Goal: Task Accomplishment & Management: Manage account settings

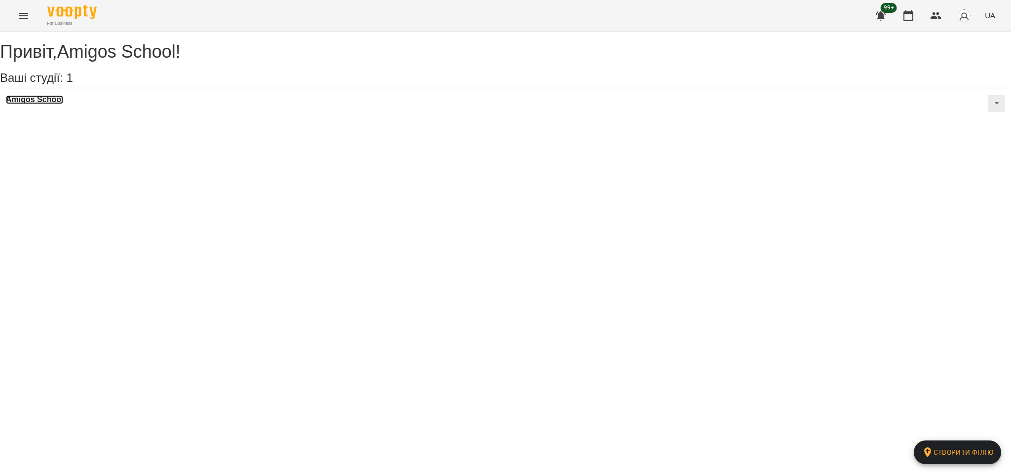
click at [63, 104] on h3 "Amigos School" at bounding box center [34, 99] width 57 height 9
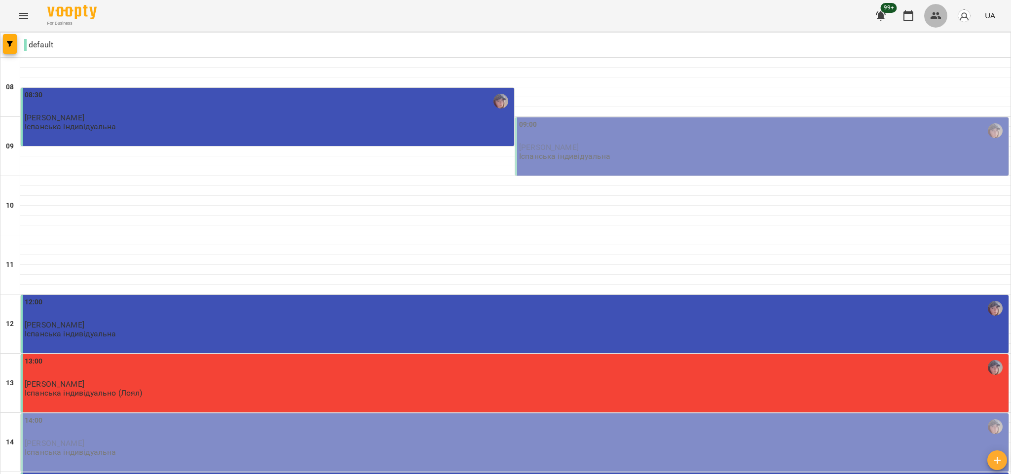
click at [933, 21] on icon "button" at bounding box center [936, 16] width 12 height 12
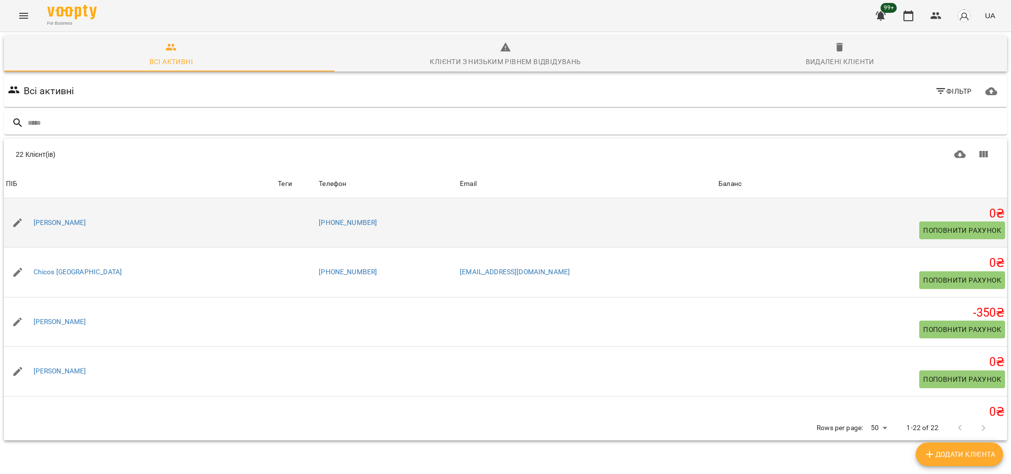
click at [817, 209] on h5 "0 ₴" at bounding box center [861, 213] width 287 height 15
click at [607, 223] on td at bounding box center [587, 222] width 258 height 49
drag, startPoint x: 122, startPoint y: 221, endPoint x: 760, endPoint y: 229, distance: 637.8
click at [760, 229] on div "0 ₴ Поповнити рахунок" at bounding box center [861, 223] width 287 height 34
click at [768, 217] on h5 "0 ₴" at bounding box center [861, 213] width 287 height 15
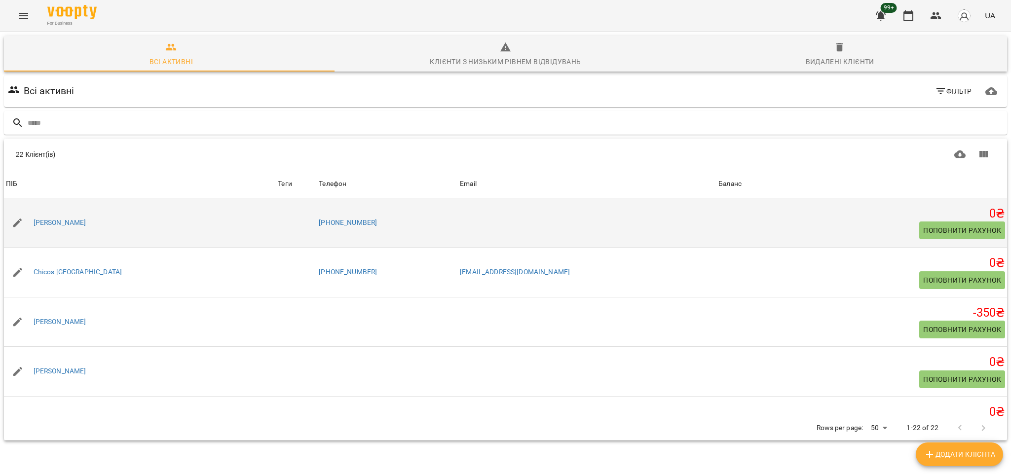
click at [768, 217] on h5 "0 ₴" at bounding box center [861, 213] width 287 height 15
click at [15, 218] on icon "button" at bounding box center [18, 223] width 12 height 12
select select "**"
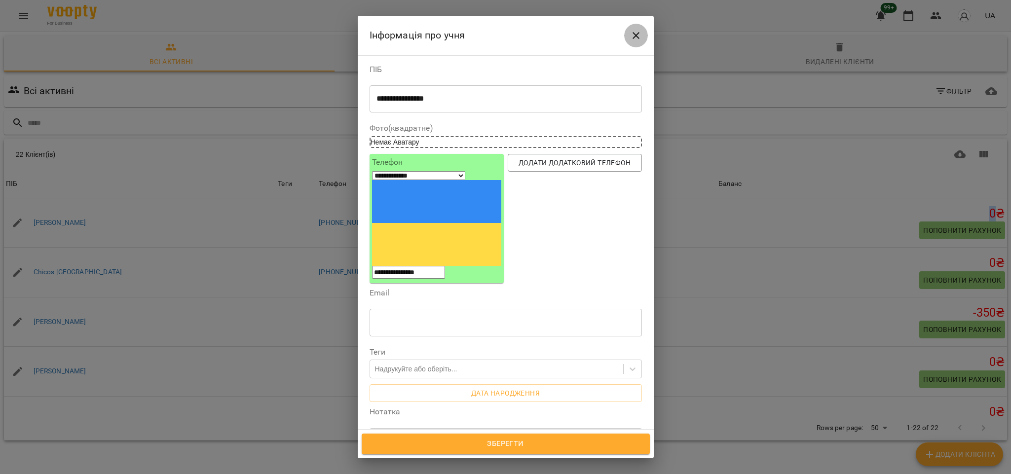
click at [630, 30] on icon "Close" at bounding box center [636, 36] width 12 height 12
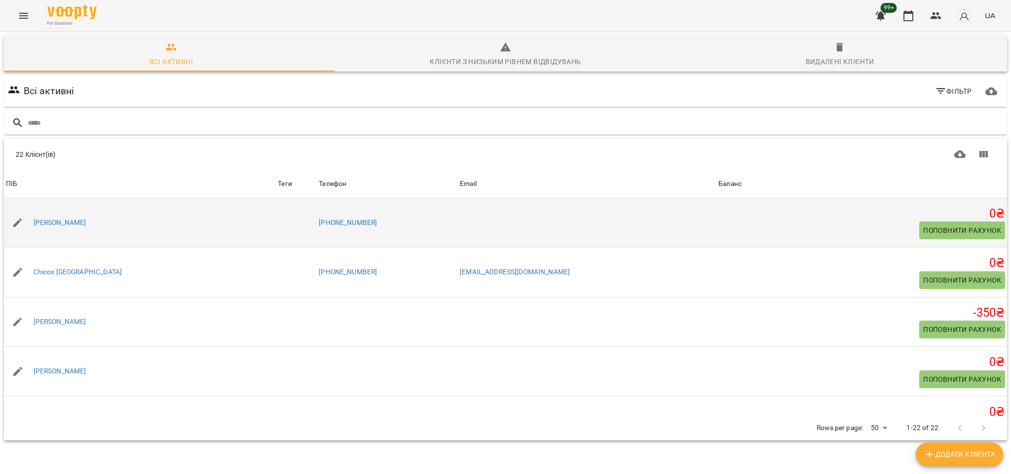
click at [58, 231] on div "[PERSON_NAME]" at bounding box center [140, 223] width 272 height 28
click at [61, 222] on link "[PERSON_NAME]" at bounding box center [60, 223] width 53 height 10
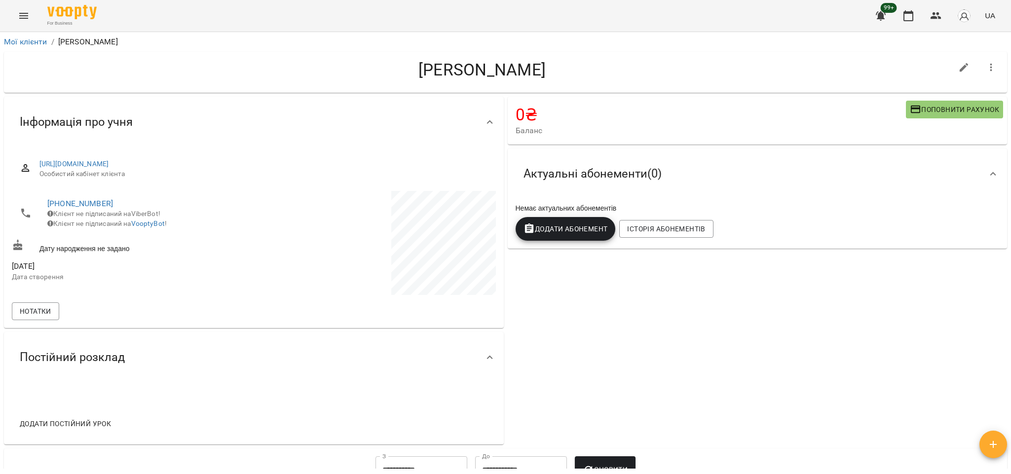
click at [990, 67] on icon "button" at bounding box center [991, 68] width 2 height 8
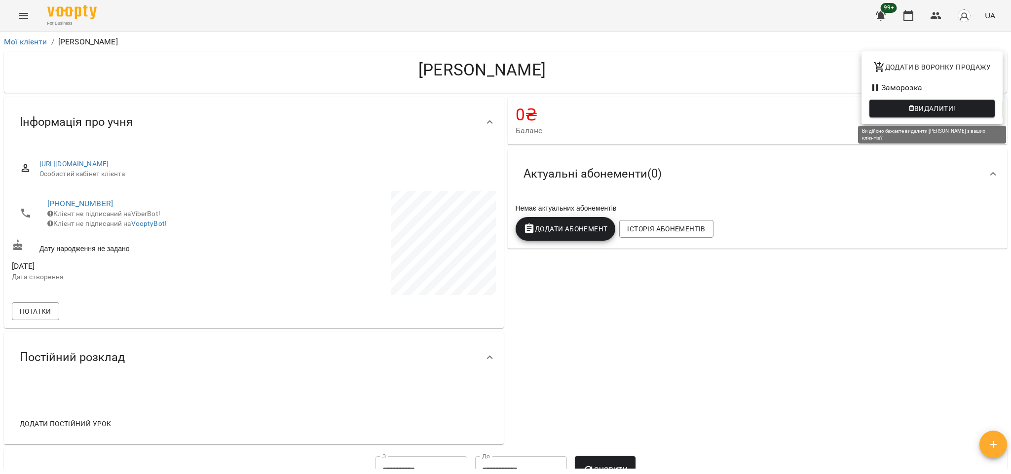
click at [957, 101] on button "Видалити!" at bounding box center [931, 109] width 125 height 18
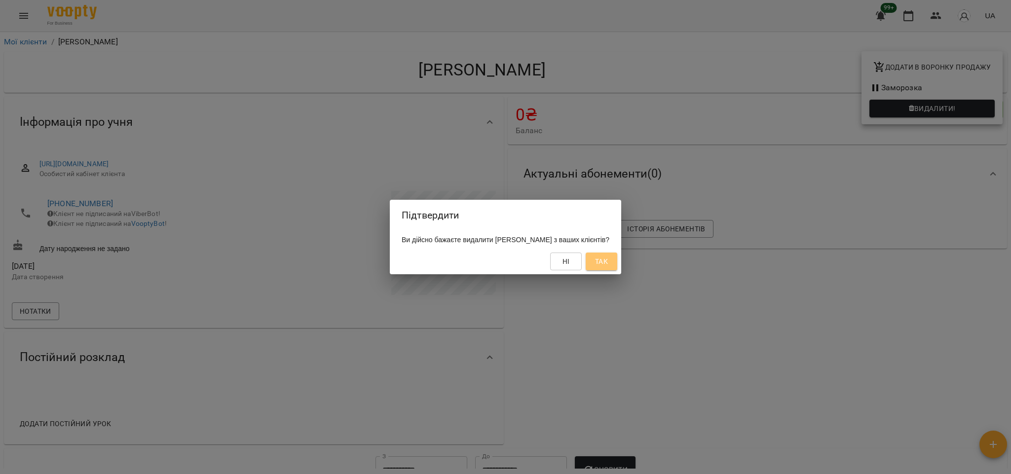
click at [608, 259] on span "Так" at bounding box center [601, 261] width 13 height 12
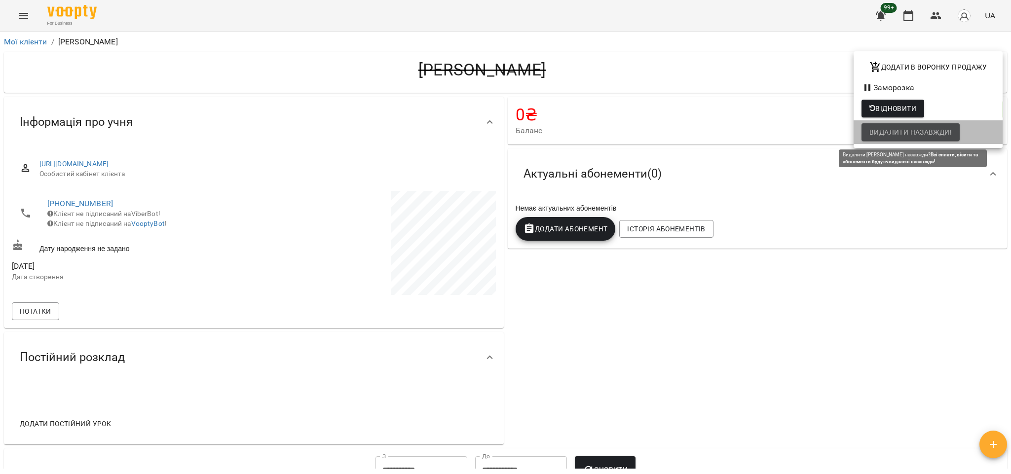
click at [883, 137] on span "Видалити назавжди!" at bounding box center [910, 132] width 82 height 12
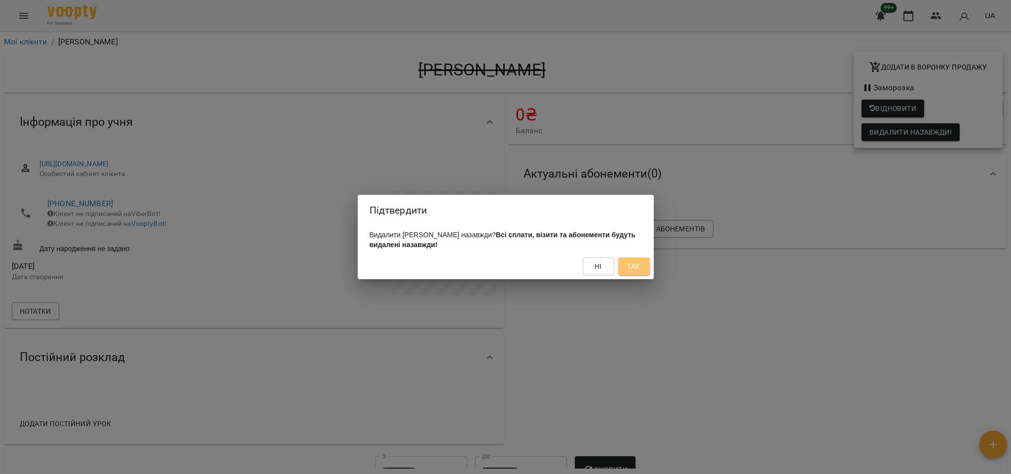
click at [624, 274] on button "Так" at bounding box center [634, 266] width 32 height 18
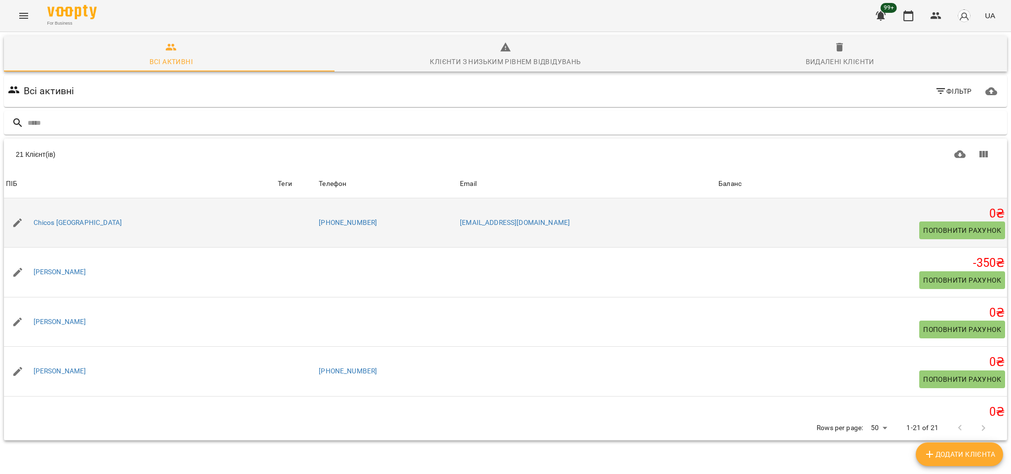
click at [47, 209] on div "Chicos [GEOGRAPHIC_DATA]" at bounding box center [140, 223] width 272 height 28
click at [51, 219] on link "Chicos [GEOGRAPHIC_DATA]" at bounding box center [78, 223] width 89 height 10
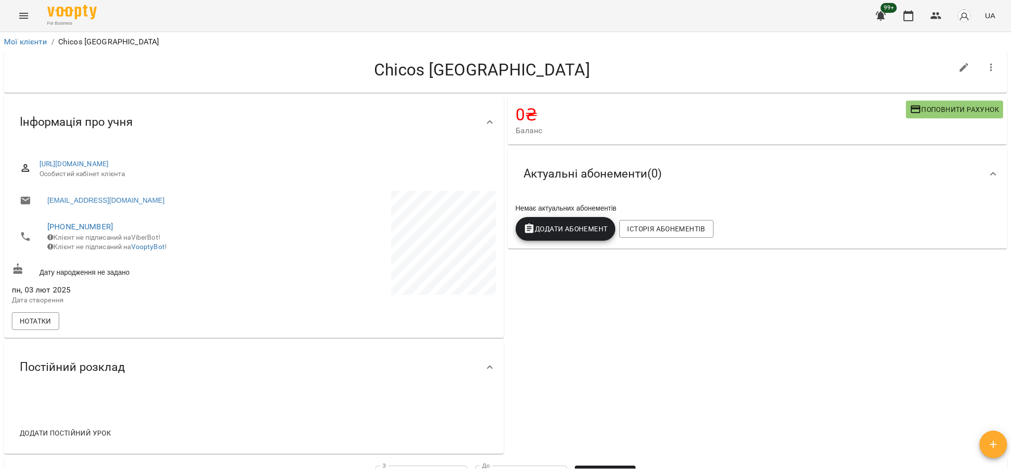
click at [985, 72] on icon "button" at bounding box center [991, 68] width 12 height 12
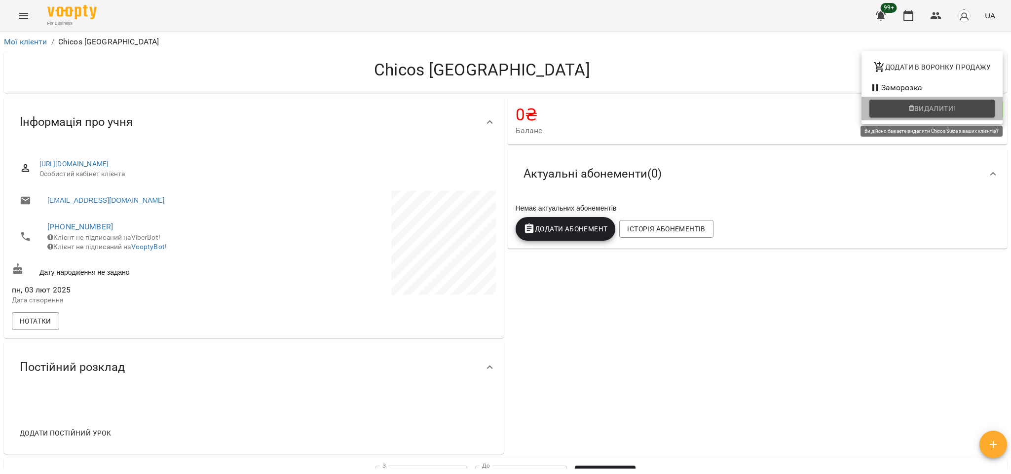
click at [953, 109] on span "Видалити!" at bounding box center [934, 109] width 41 height 12
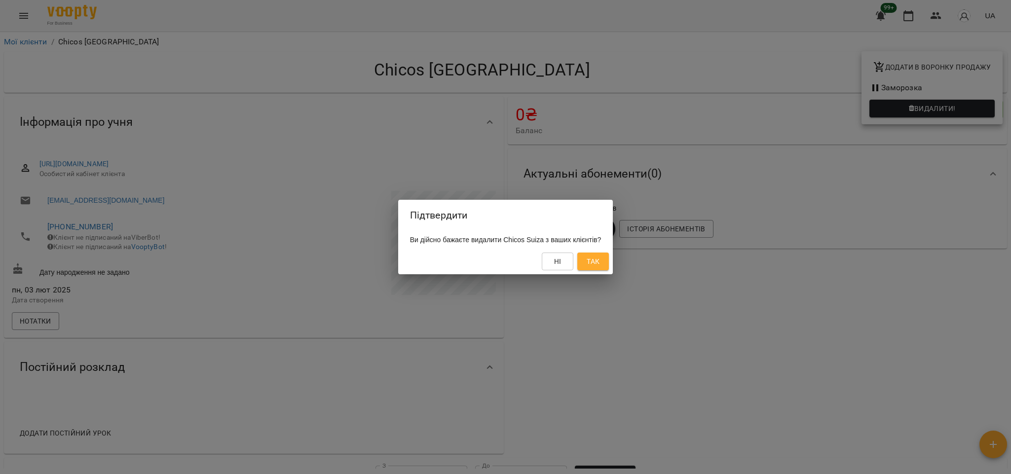
click at [609, 254] on button "Так" at bounding box center [593, 262] width 32 height 18
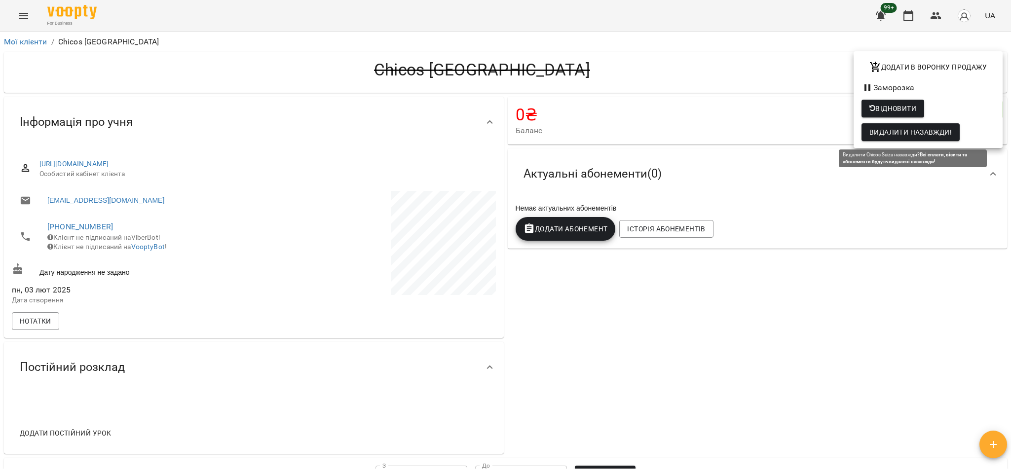
click at [903, 127] on span "Видалити назавжди!" at bounding box center [910, 132] width 82 height 12
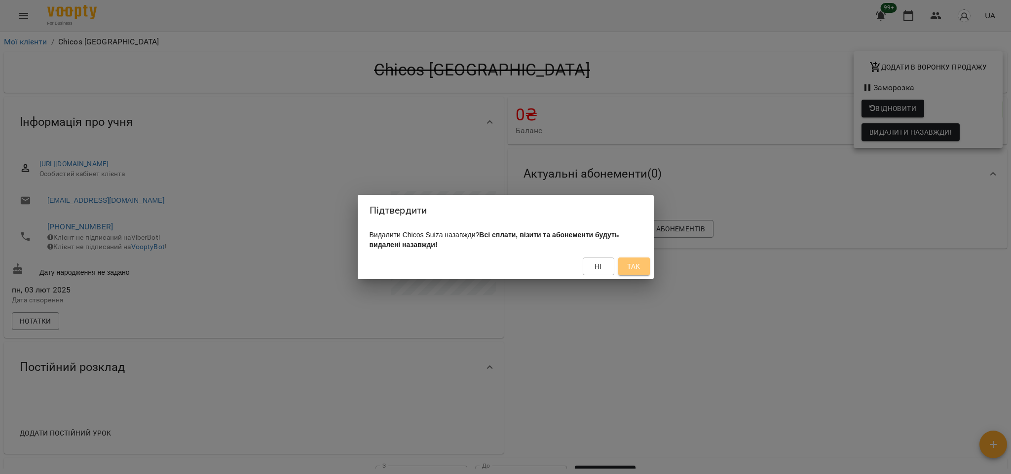
click at [644, 267] on button "Так" at bounding box center [634, 266] width 32 height 18
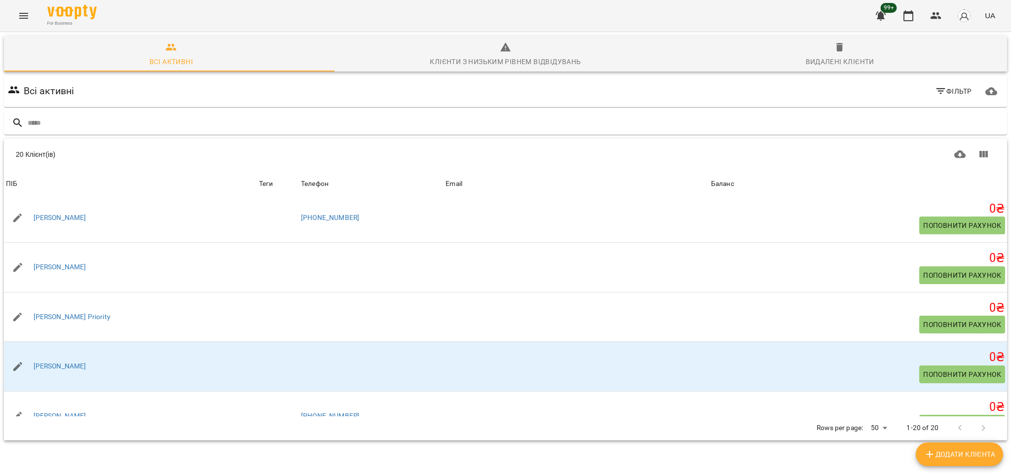
scroll to position [214, 0]
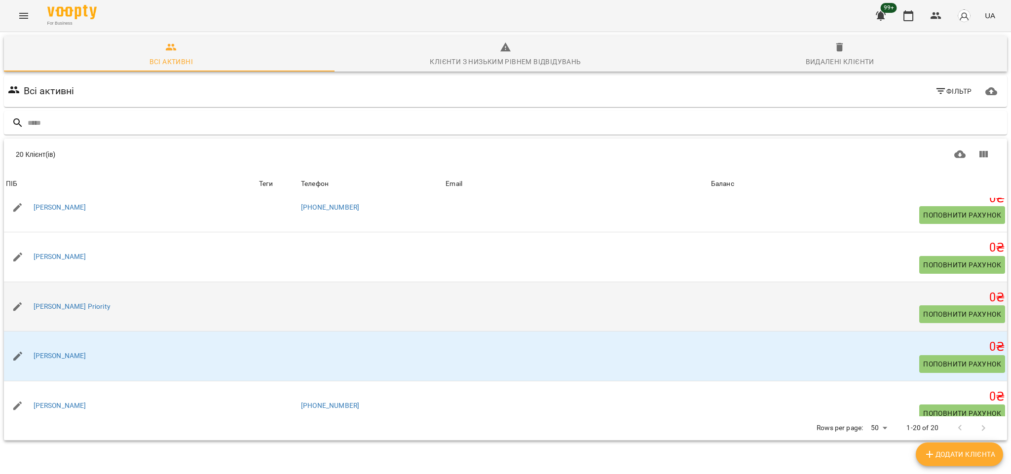
click at [861, 302] on h5 "0 ₴" at bounding box center [858, 297] width 294 height 15
click at [567, 314] on td at bounding box center [575, 307] width 265 height 50
click at [61, 307] on link "[PERSON_NAME] Priority" at bounding box center [72, 307] width 77 height 10
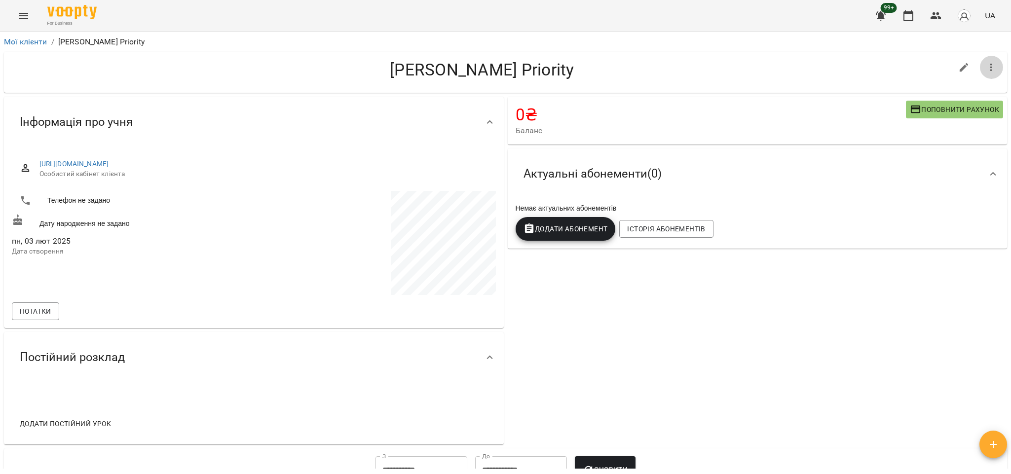
click at [985, 62] on icon "button" at bounding box center [991, 68] width 12 height 12
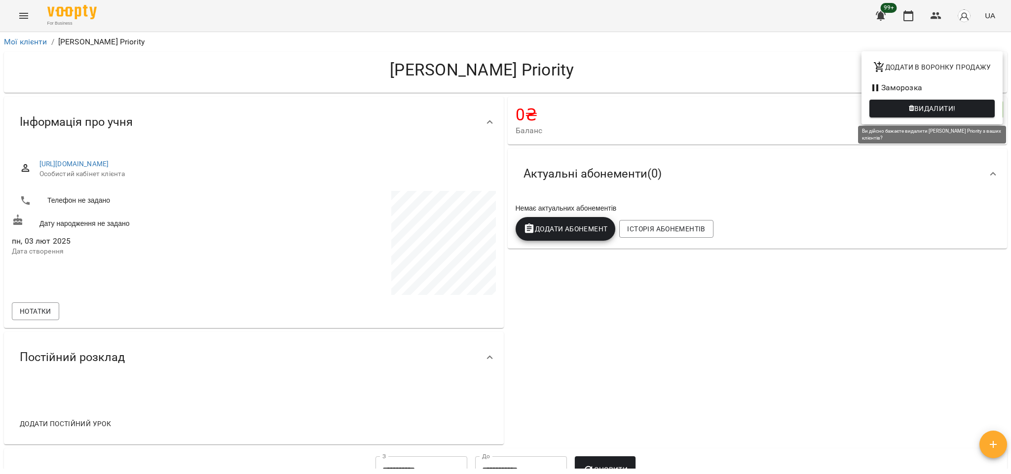
click at [934, 103] on span "Видалити!" at bounding box center [934, 109] width 41 height 12
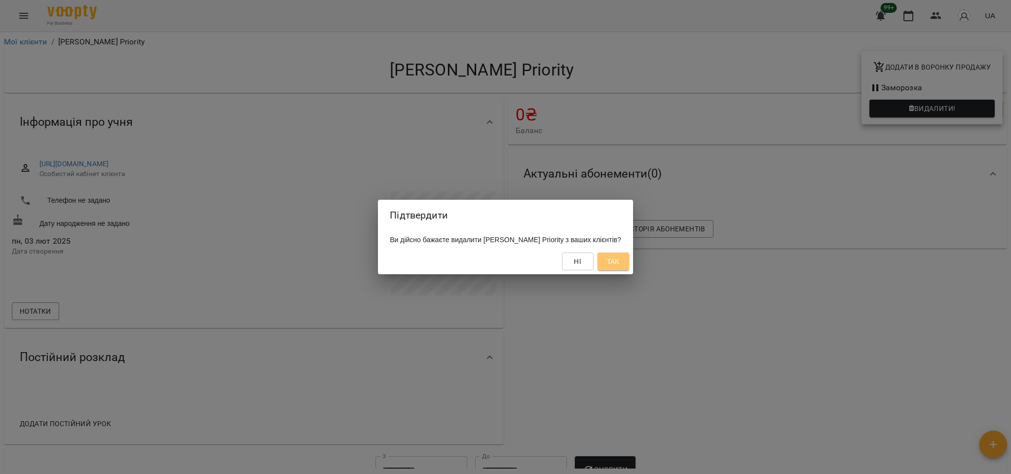
click at [615, 262] on span "Так" at bounding box center [613, 261] width 13 height 12
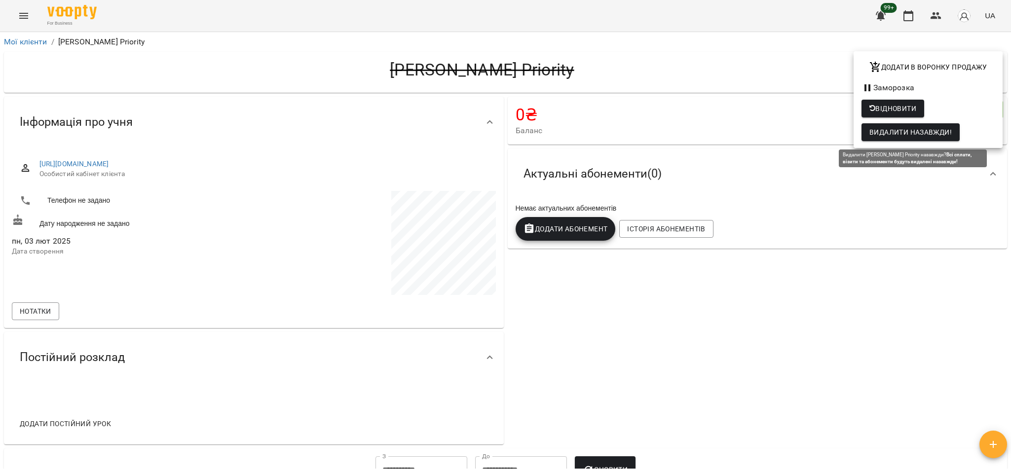
click at [887, 126] on span "Видалити назавжди!" at bounding box center [910, 132] width 82 height 12
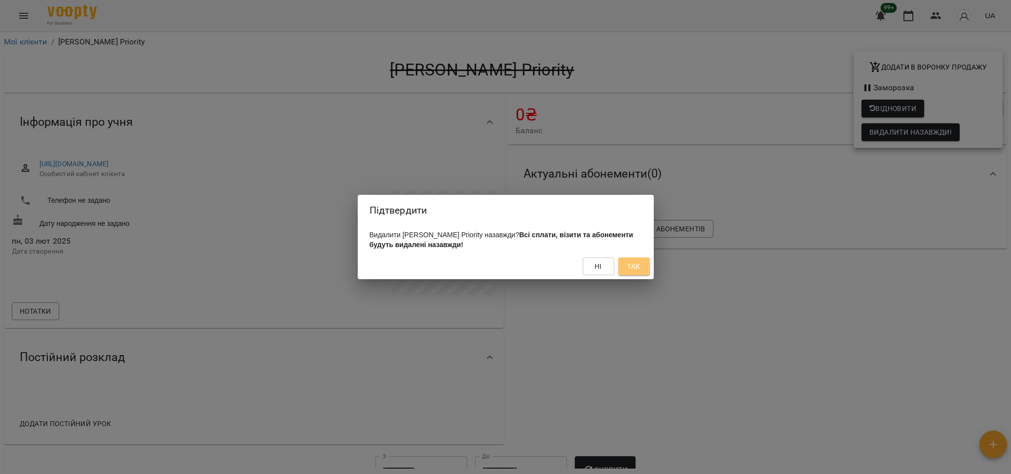
click at [640, 270] on span "Так" at bounding box center [633, 266] width 13 height 12
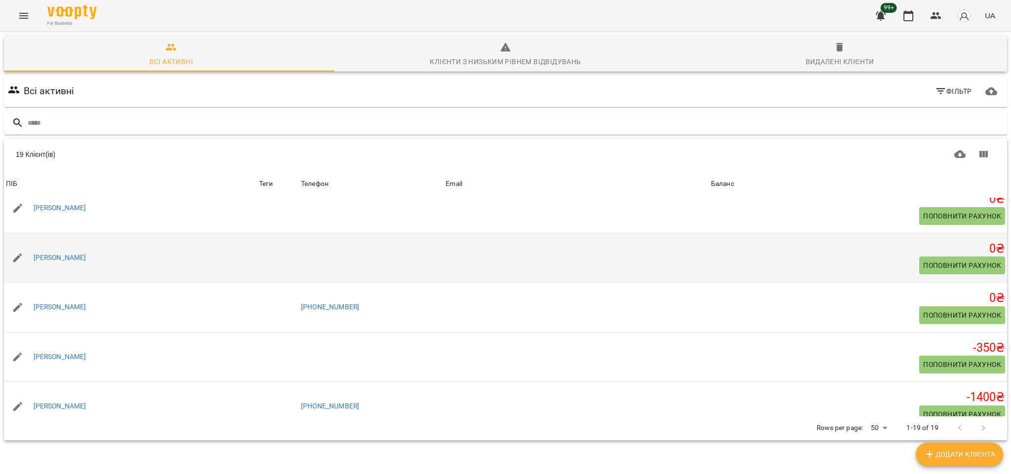
scroll to position [268, 0]
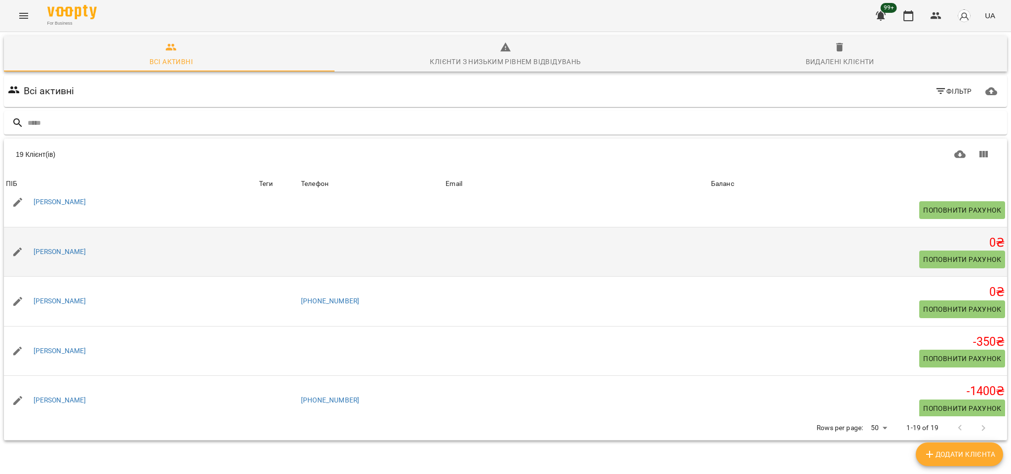
click at [828, 251] on h5 "0 ₴" at bounding box center [858, 242] width 294 height 15
click at [48, 257] on link "[PERSON_NAME]" at bounding box center [60, 252] width 53 height 10
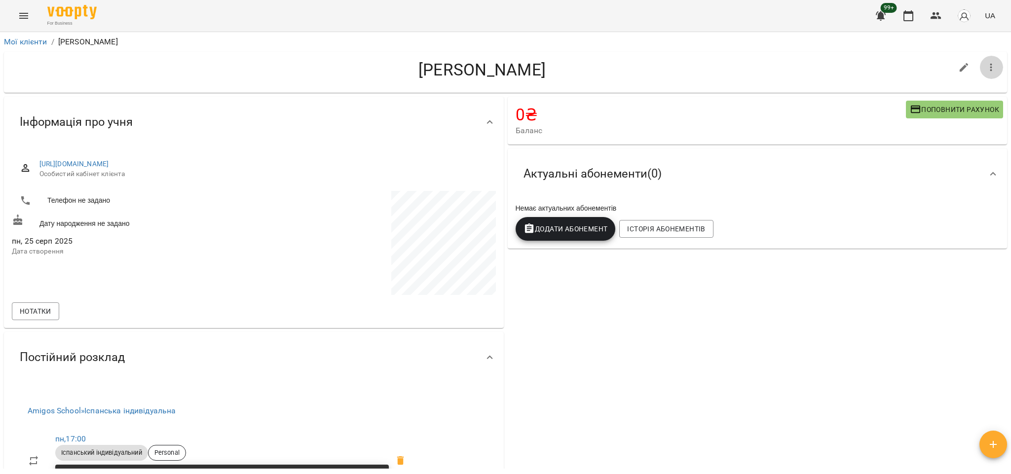
click at [985, 67] on icon "button" at bounding box center [991, 68] width 12 height 12
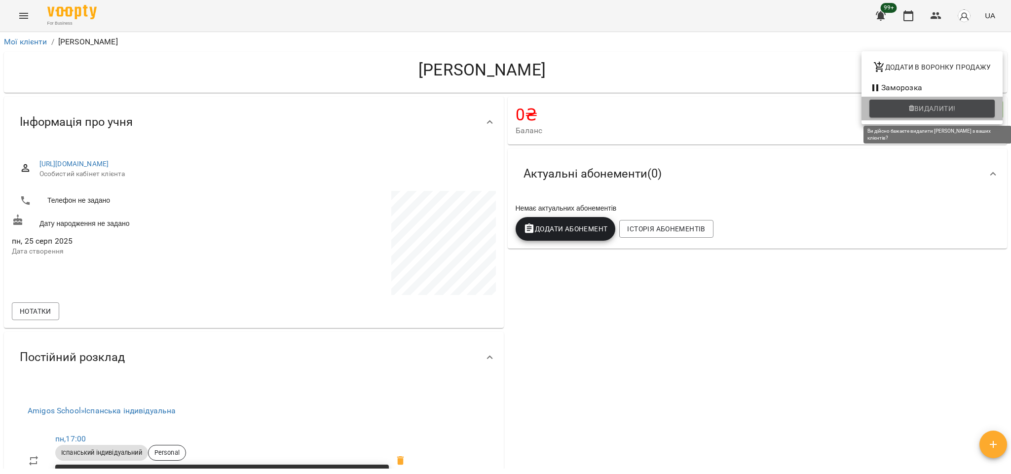
click at [947, 107] on span "Видалити!" at bounding box center [934, 109] width 41 height 12
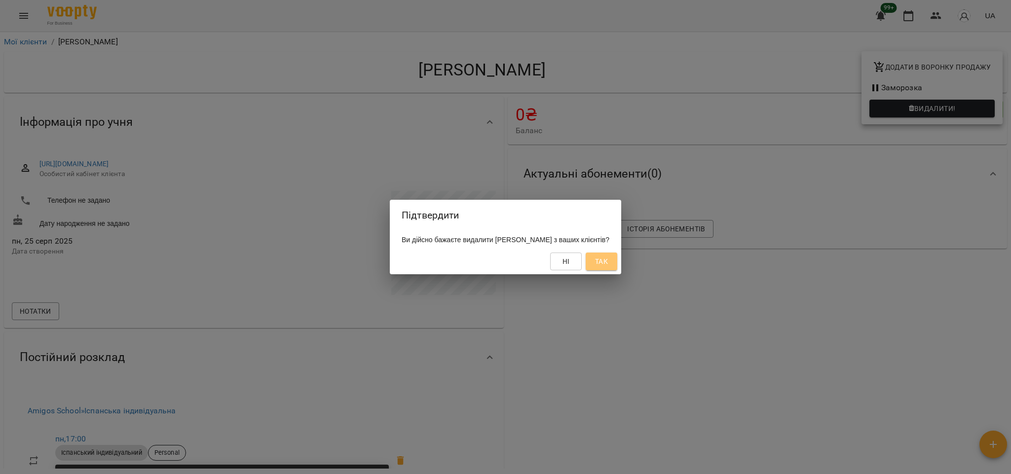
click at [609, 261] on span "Так" at bounding box center [601, 261] width 16 height 12
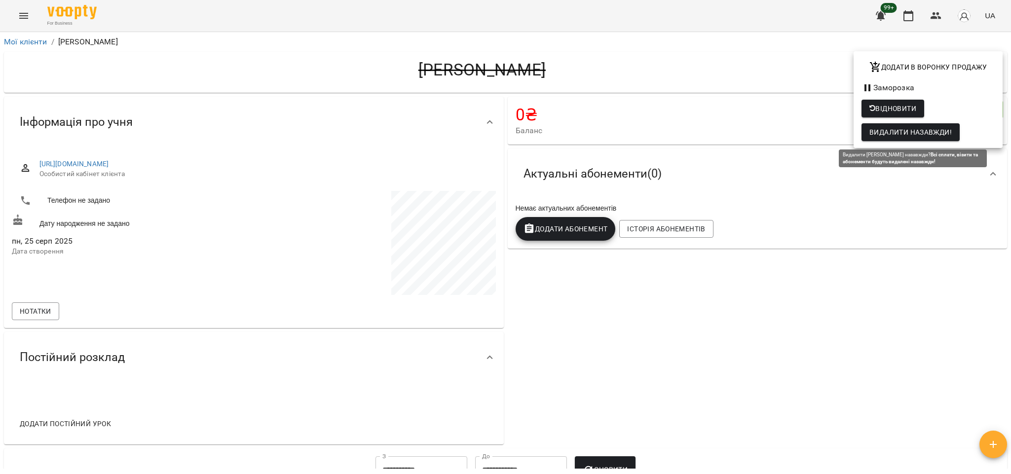
click at [868, 132] on button "Видалити назавжди!" at bounding box center [910, 132] width 98 height 18
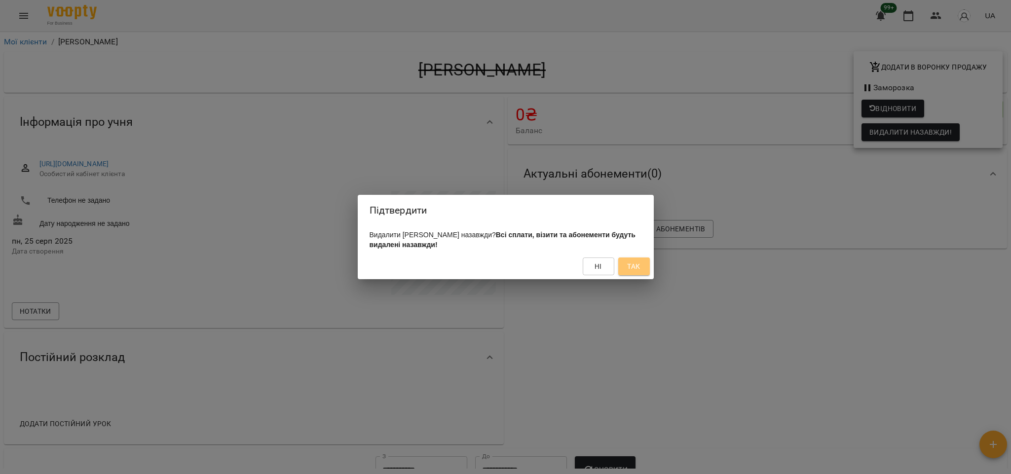
click at [642, 263] on button "Так" at bounding box center [634, 266] width 32 height 18
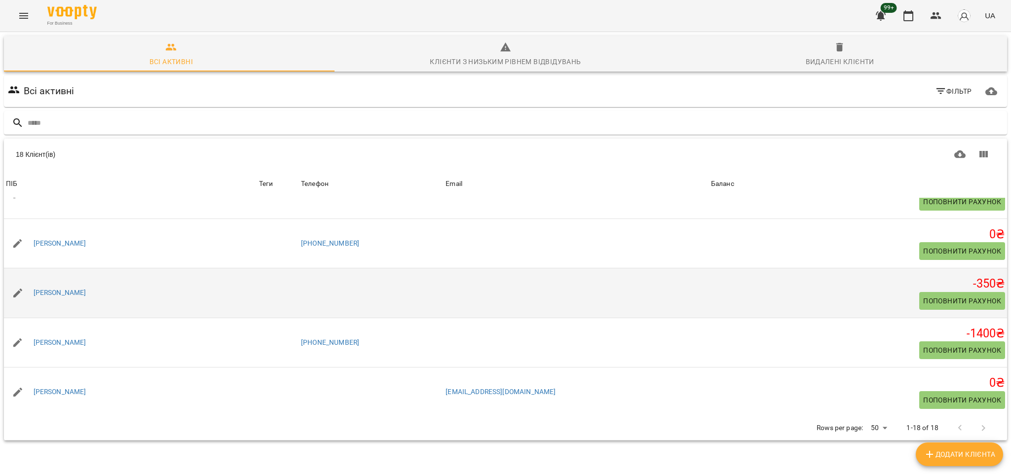
scroll to position [280, 0]
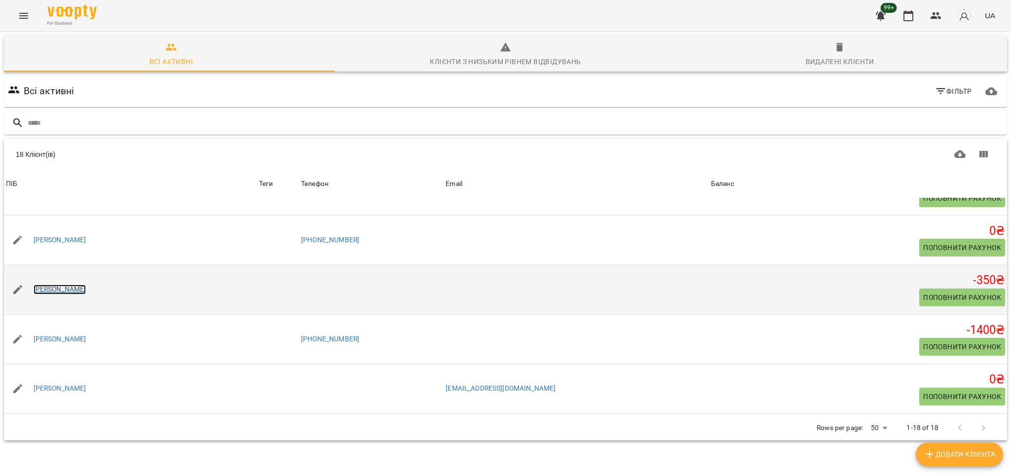
click at [36, 294] on link "[PERSON_NAME]" at bounding box center [60, 290] width 53 height 10
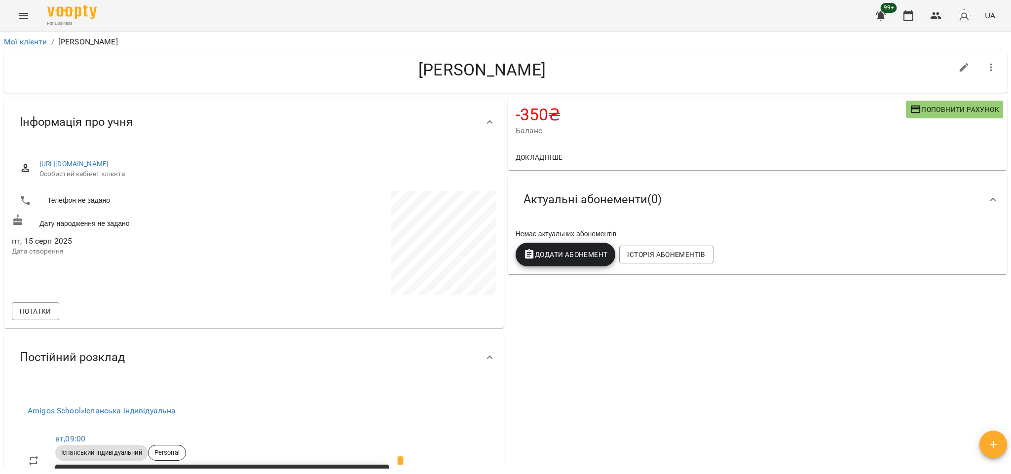
click at [985, 71] on icon "button" at bounding box center [991, 68] width 12 height 12
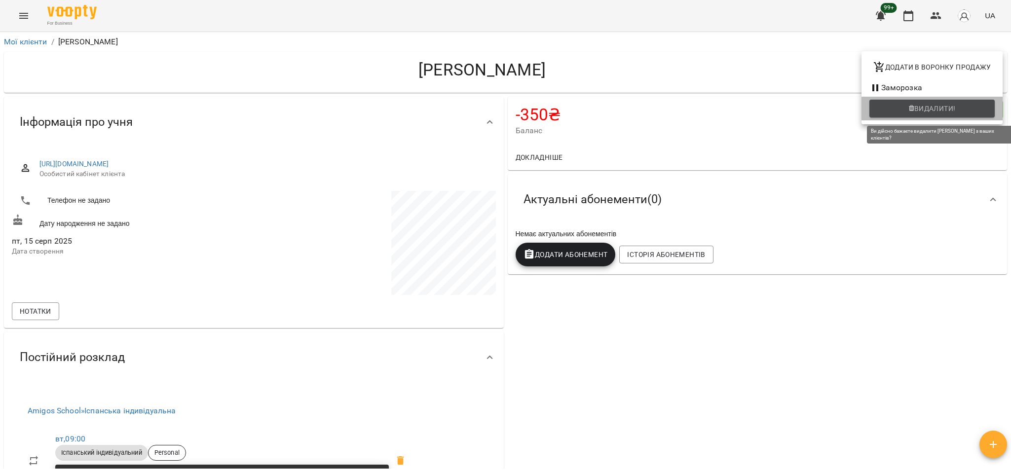
click at [937, 102] on button "Видалити!" at bounding box center [931, 109] width 125 height 18
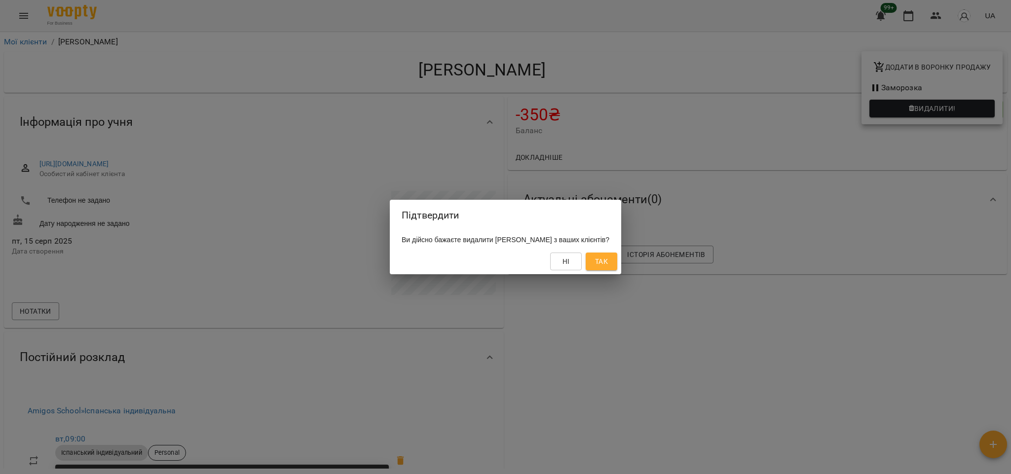
click at [606, 257] on button "Так" at bounding box center [601, 262] width 32 height 18
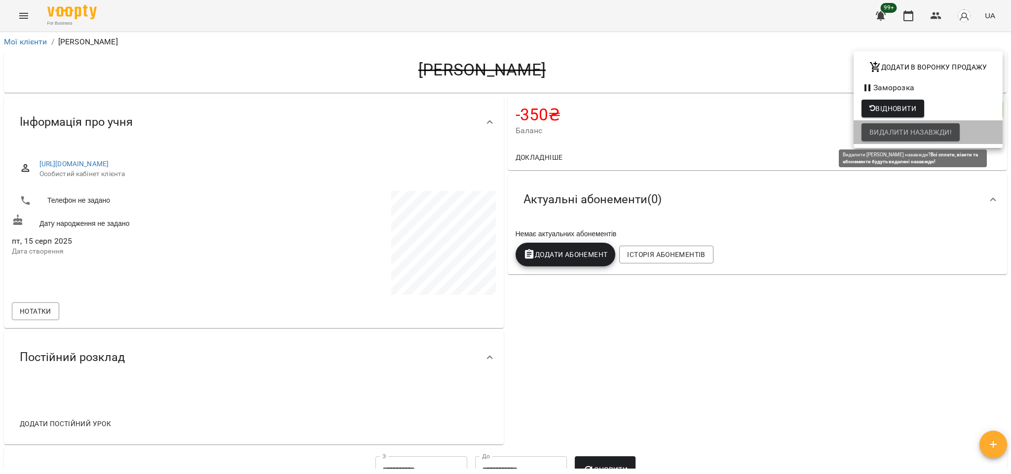
click at [945, 123] on button "Видалити назавжди!" at bounding box center [910, 132] width 98 height 18
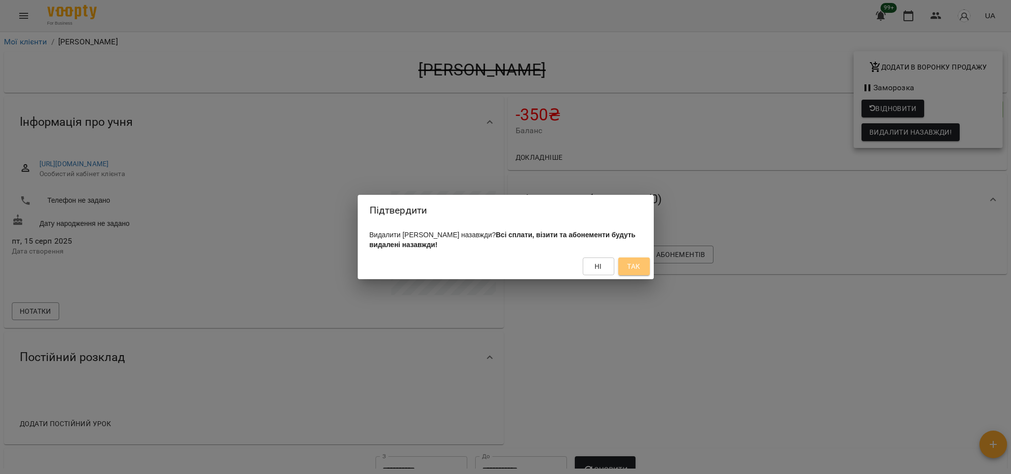
click at [635, 265] on span "Так" at bounding box center [633, 266] width 13 height 12
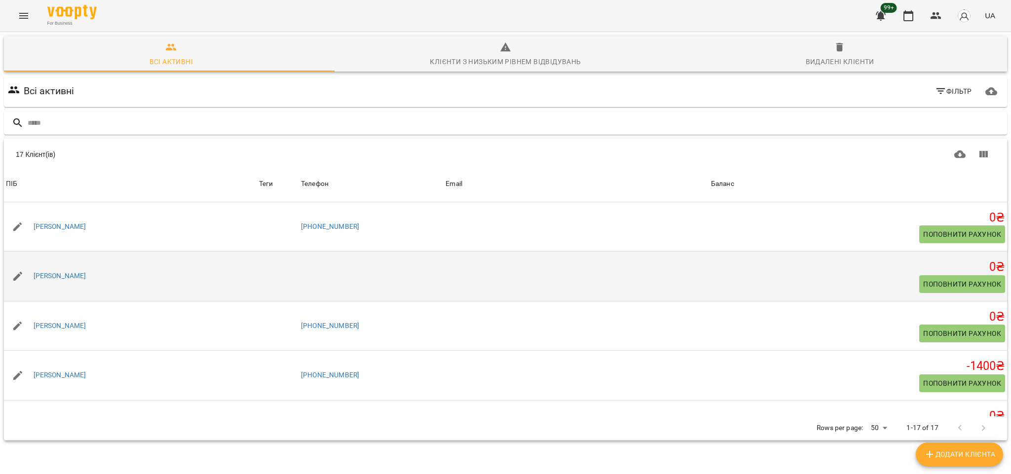
scroll to position [197, 0]
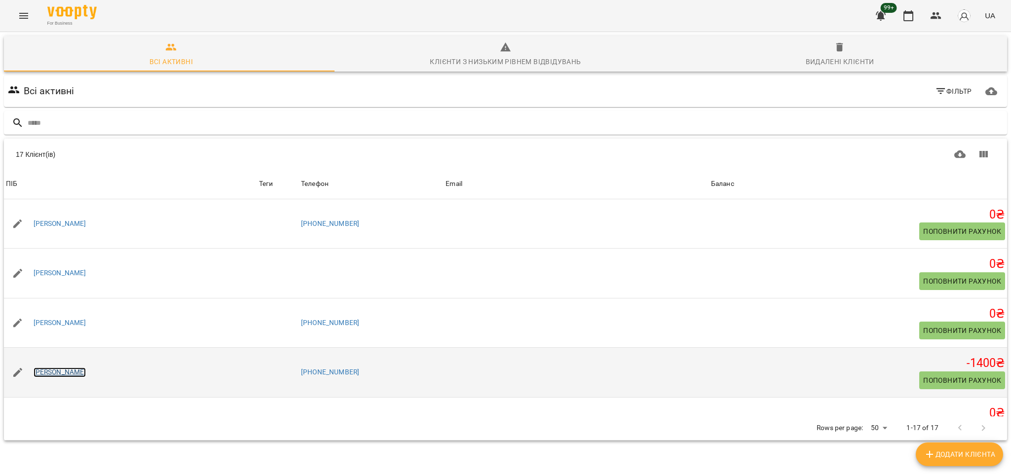
click at [54, 371] on link "[PERSON_NAME]" at bounding box center [60, 372] width 53 height 10
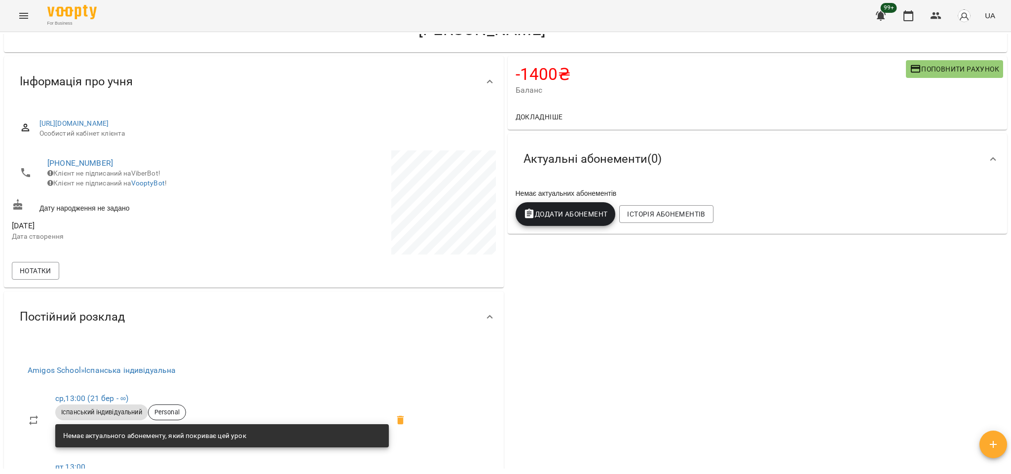
scroll to position [40, 0]
click at [109, 123] on link "[URL][DOMAIN_NAME]" at bounding box center [74, 123] width 70 height 8
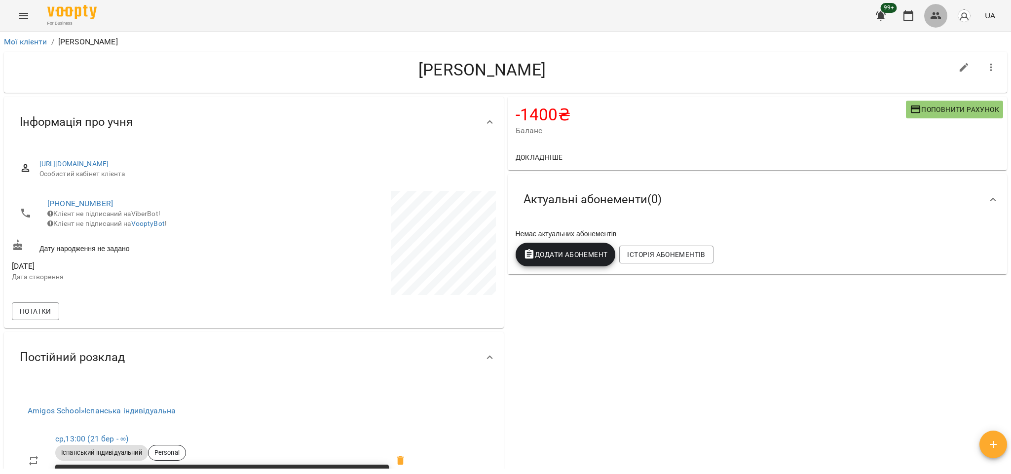
click at [931, 22] on button "button" at bounding box center [936, 16] width 24 height 24
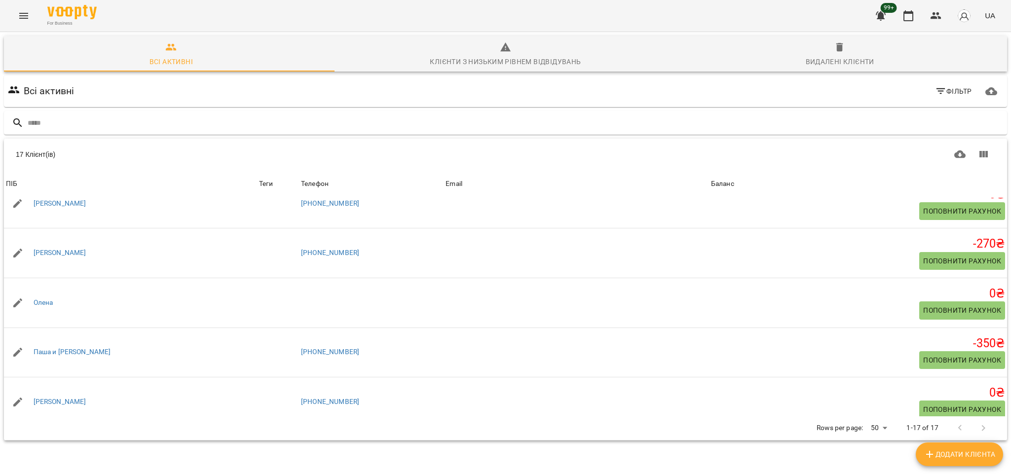
scroll to position [629, 0]
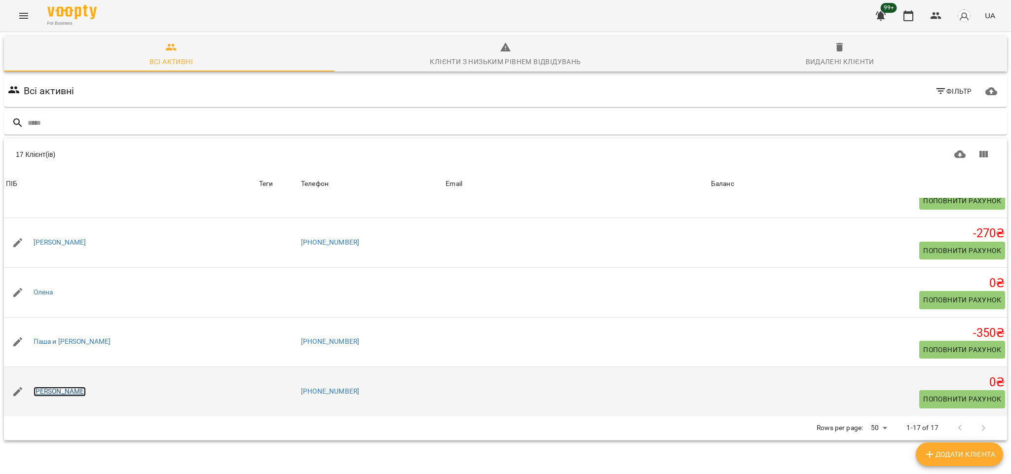
click at [48, 388] on link "[PERSON_NAME]" at bounding box center [60, 392] width 53 height 10
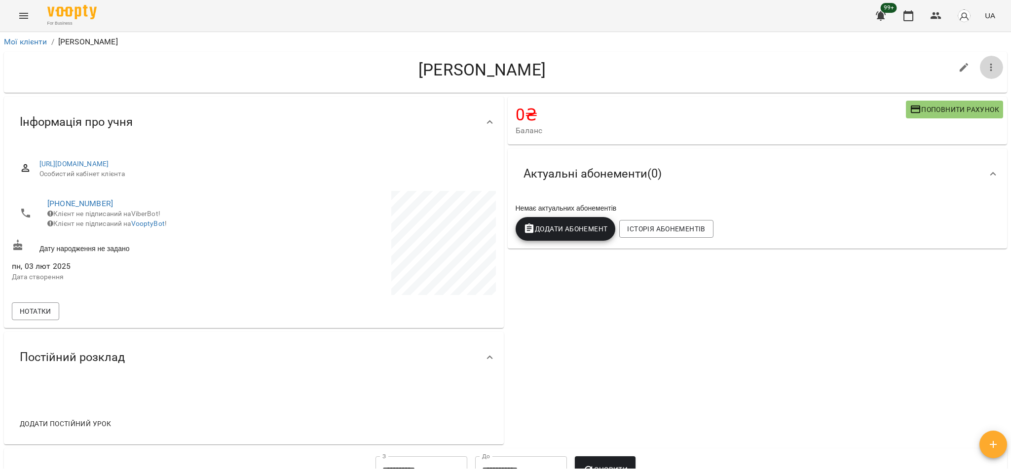
click at [982, 73] on button "button" at bounding box center [991, 68] width 24 height 24
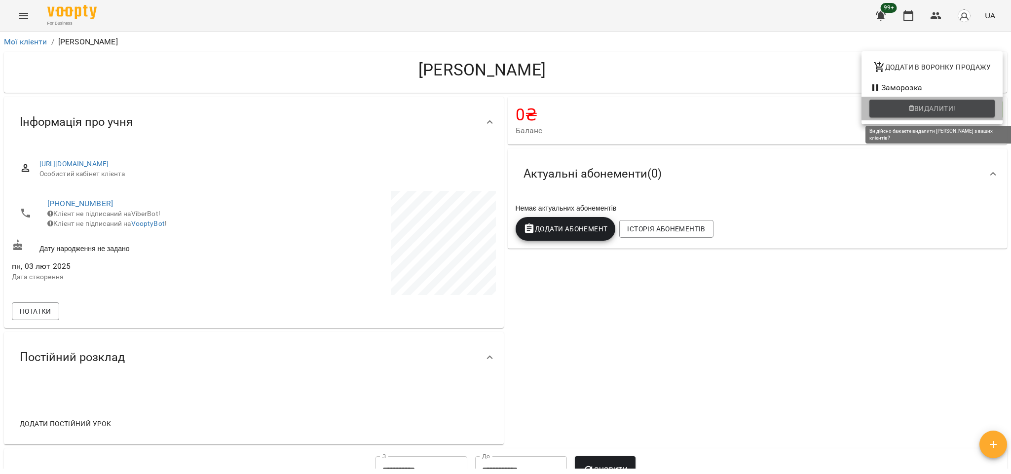
click at [959, 104] on span "Видалити!" at bounding box center [931, 109] width 109 height 12
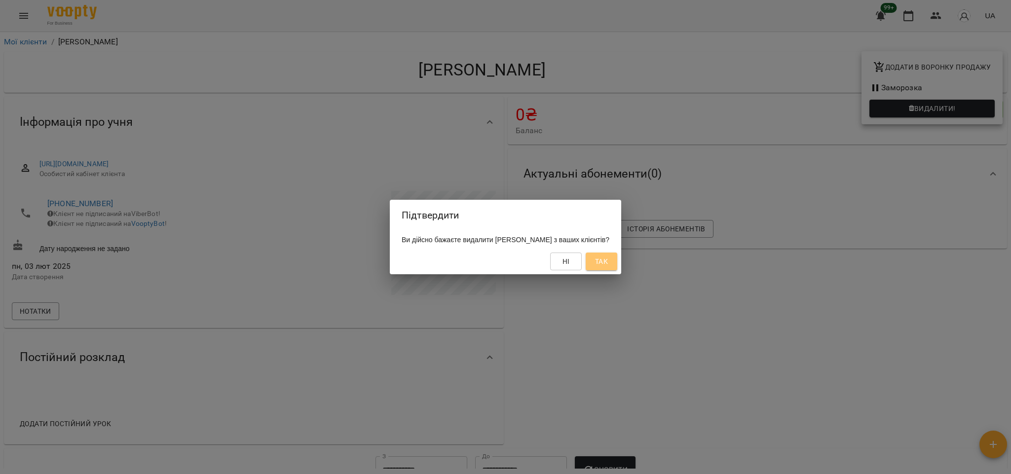
click at [598, 264] on span "Так" at bounding box center [601, 261] width 13 height 12
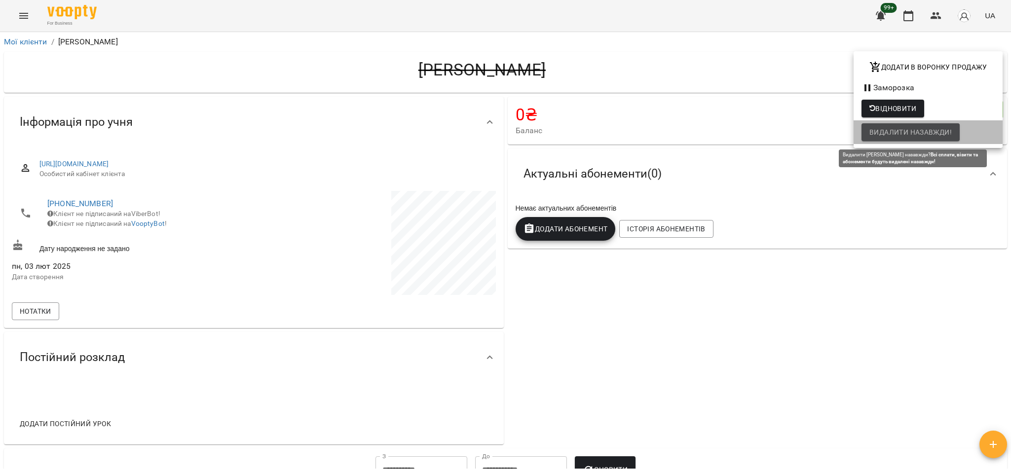
click at [903, 138] on span "Видалити назавжди!" at bounding box center [910, 132] width 82 height 12
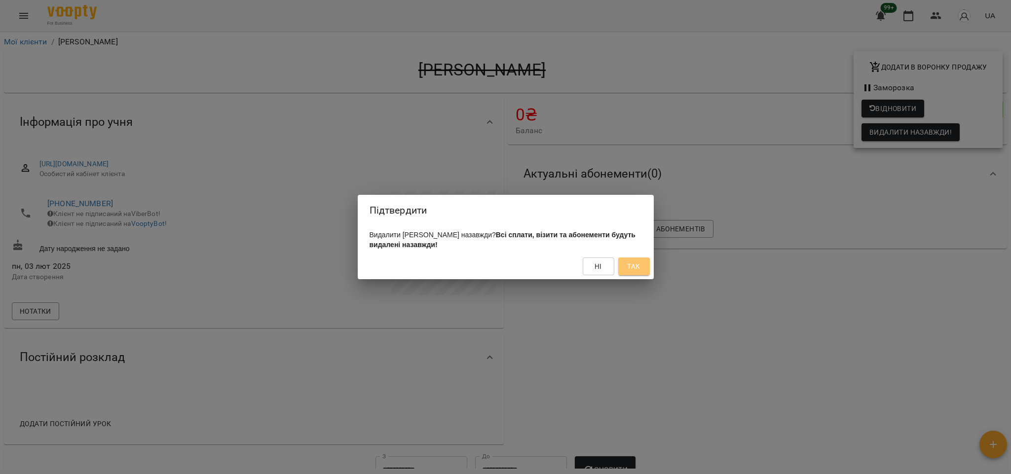
click at [629, 267] on span "Так" at bounding box center [633, 266] width 13 height 12
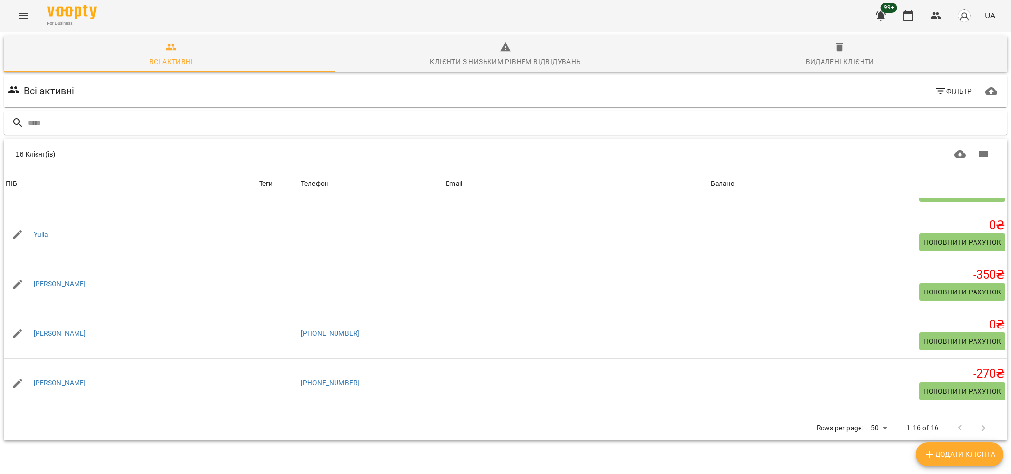
scroll to position [465, 0]
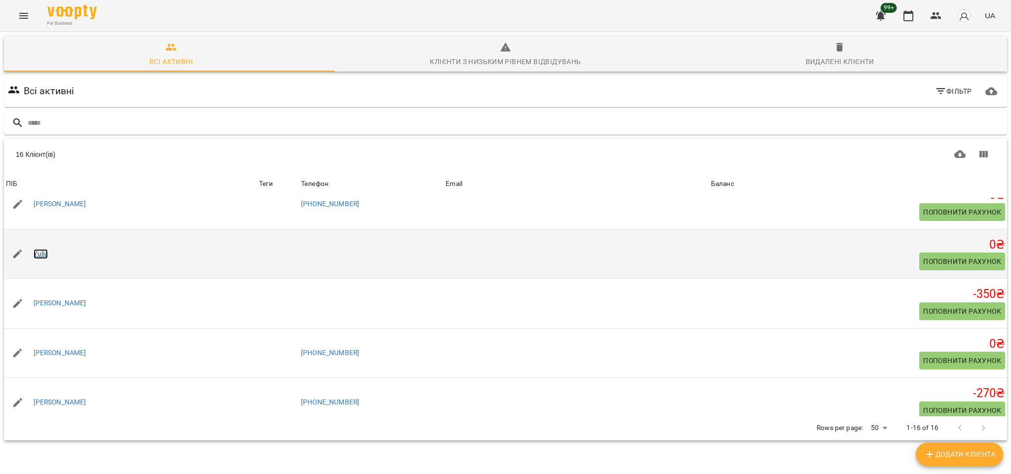
click at [38, 259] on link "Yulia" at bounding box center [41, 254] width 15 height 10
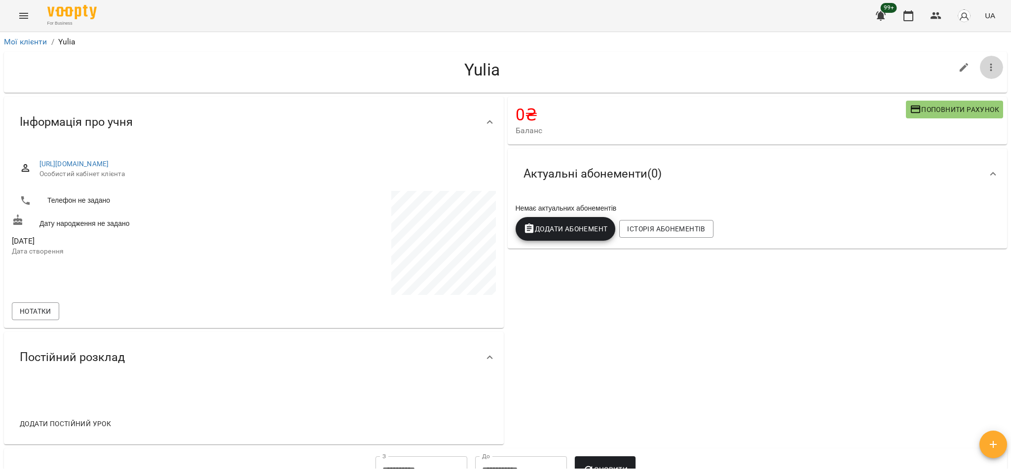
click at [985, 66] on icon "button" at bounding box center [991, 68] width 12 height 12
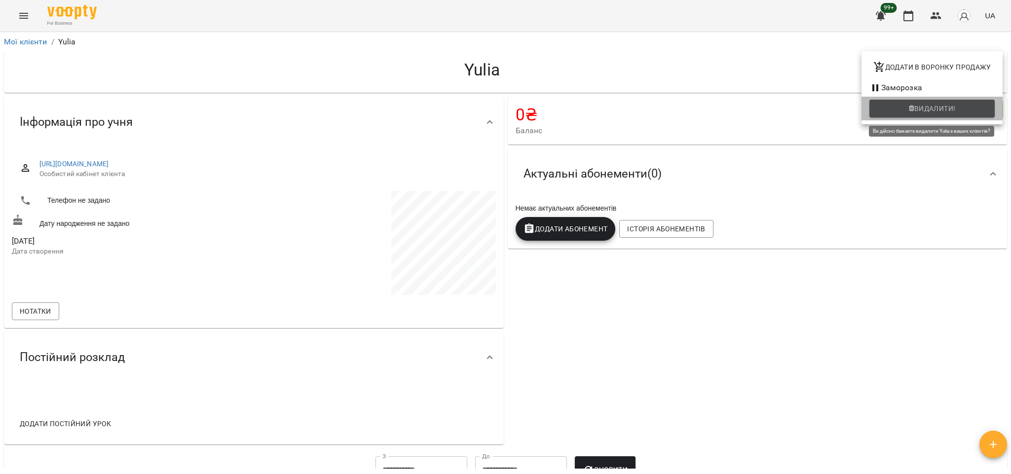
click at [935, 107] on span "Видалити!" at bounding box center [934, 109] width 41 height 12
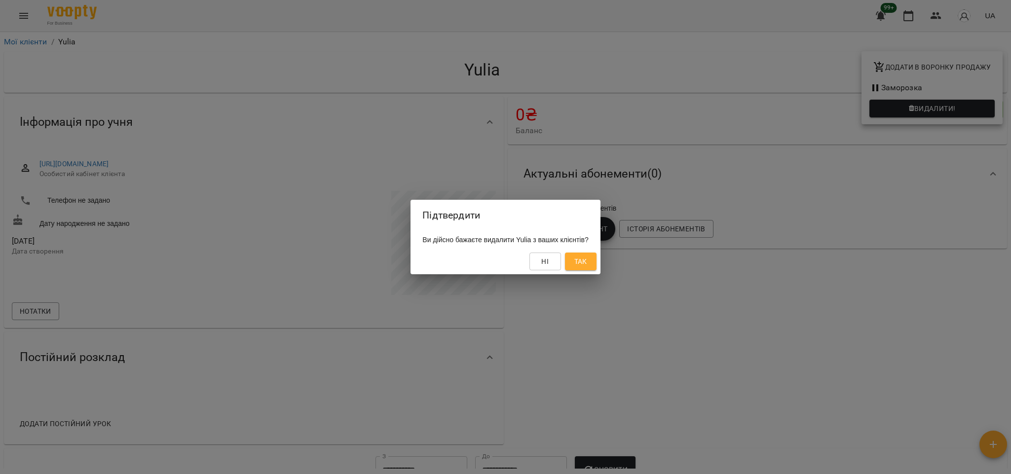
click at [587, 262] on span "Так" at bounding box center [580, 261] width 13 height 12
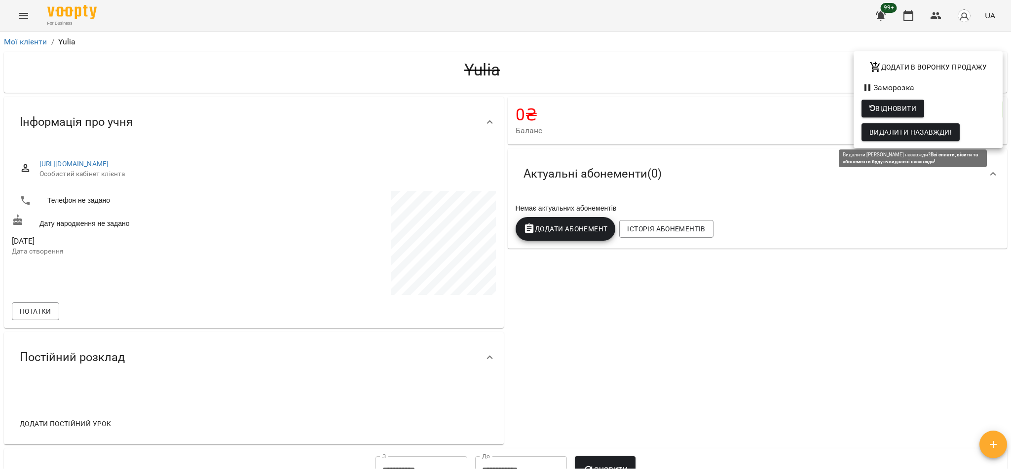
click at [892, 135] on span "Видалити назавжди!" at bounding box center [910, 132] width 82 height 12
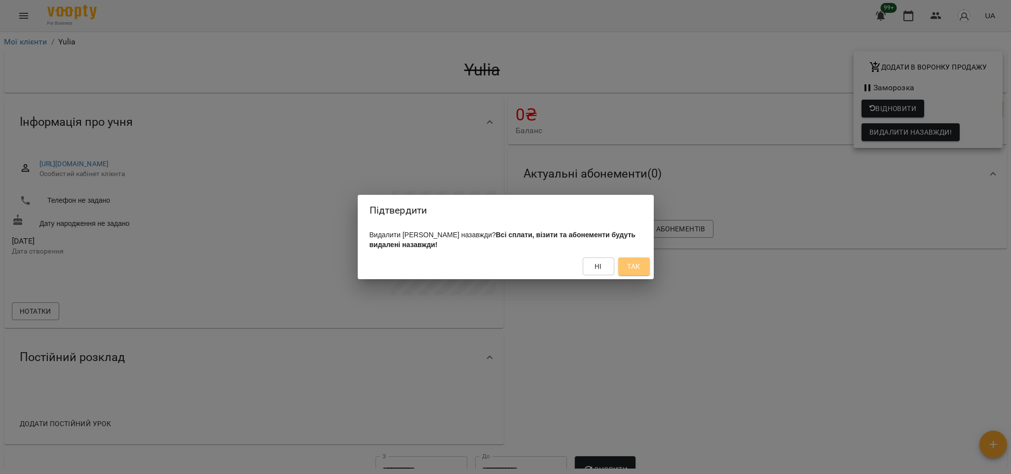
click at [635, 266] on span "Так" at bounding box center [633, 266] width 13 height 12
